Goal: Transaction & Acquisition: Download file/media

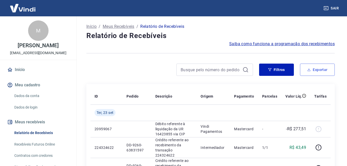
click at [307, 73] on button "Exportar" at bounding box center [317, 70] width 35 height 12
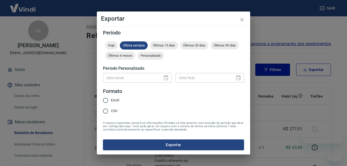
click at [168, 46] on span "Últimos 15 dias" at bounding box center [164, 45] width 28 height 4
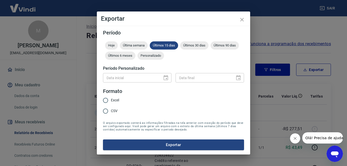
click at [114, 100] on span "Excel" at bounding box center [115, 100] width 8 height 5
click at [111, 100] on input "Excel" at bounding box center [105, 100] width 11 height 11
radio input "true"
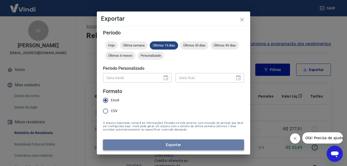
click at [148, 146] on button "Exportar" at bounding box center [173, 144] width 141 height 11
